Goal: Find specific page/section: Find specific page/section

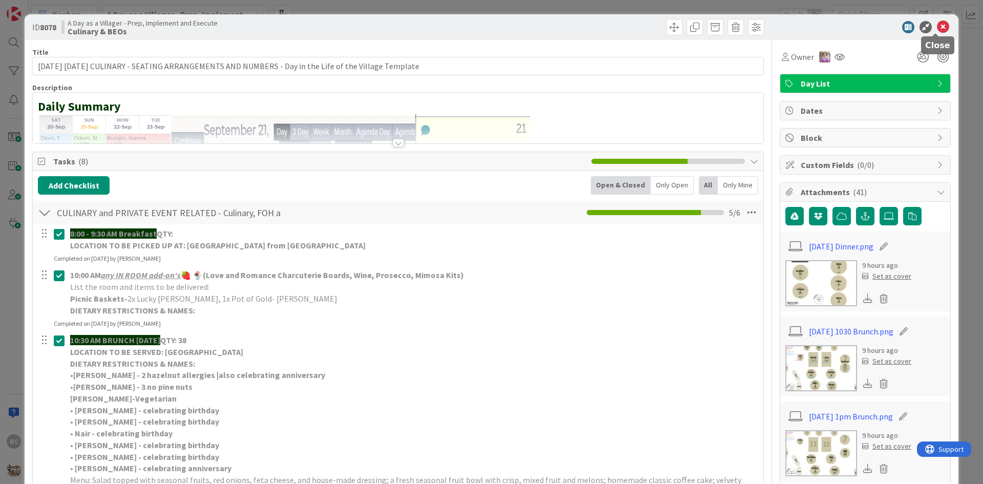
click at [941, 27] on icon at bounding box center [943, 27] width 12 height 12
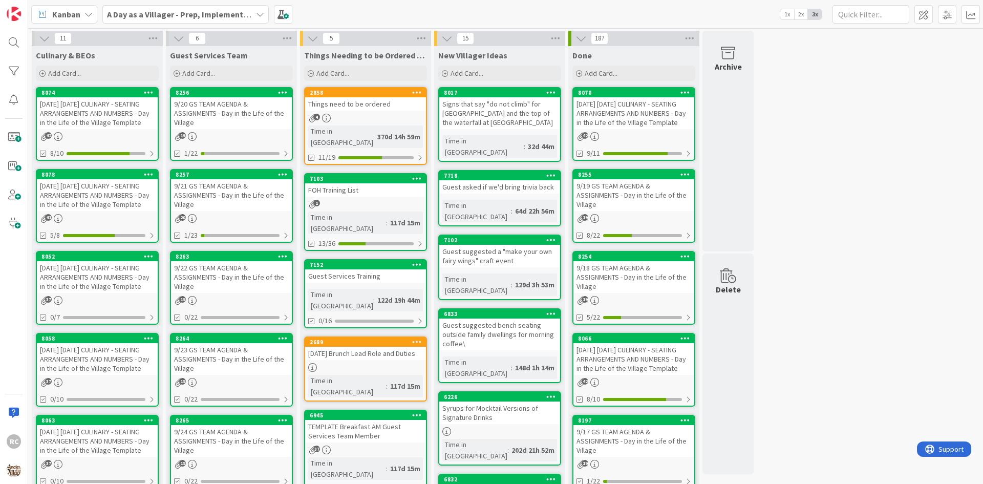
click at [108, 106] on div "[DATE] [DATE] CULINARY - SEATING ARRANGEMENTS AND NUMBERS - Day in the Life of …" at bounding box center [97, 113] width 121 height 32
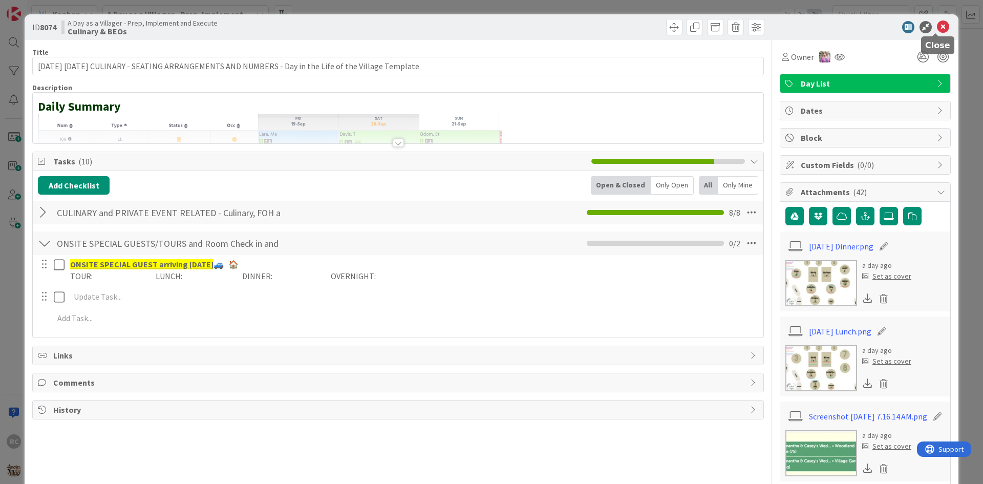
click at [937, 24] on icon at bounding box center [943, 27] width 12 height 12
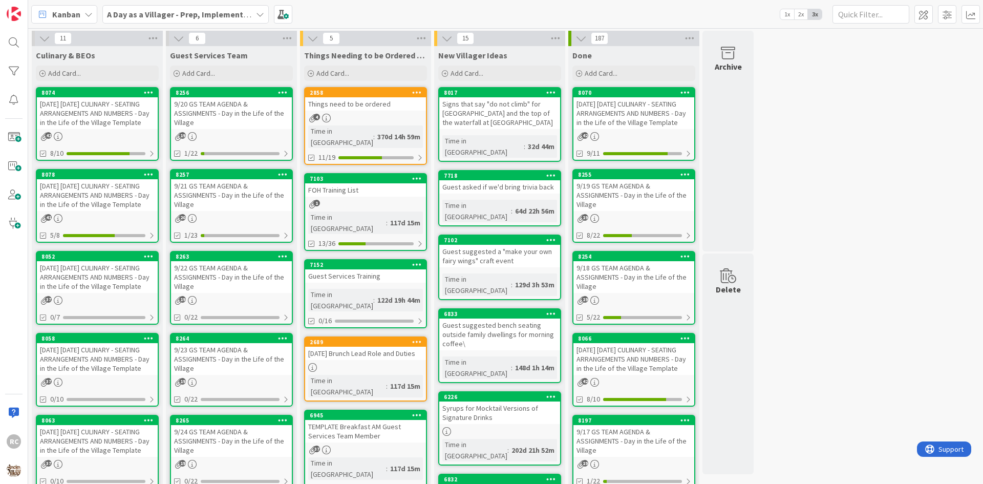
click at [92, 195] on div "[DATE] [DATE] CULINARY - SEATING ARRANGEMENTS AND NUMBERS - Day in the Life of …" at bounding box center [97, 195] width 121 height 32
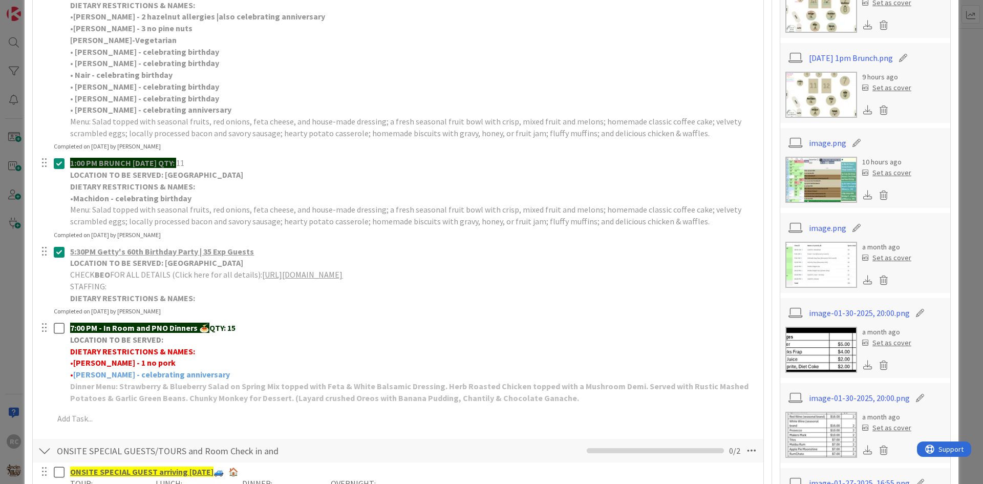
scroll to position [461, 0]
